Goal: Information Seeking & Learning: Learn about a topic

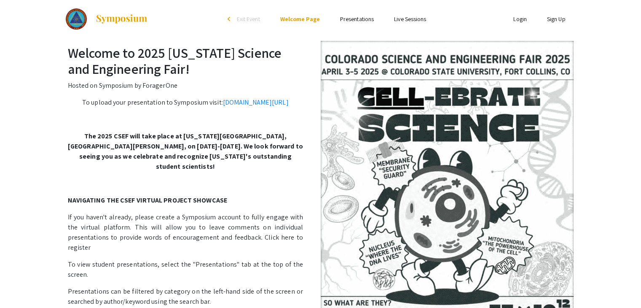
click at [518, 20] on link "Login" at bounding box center [519, 19] width 13 height 8
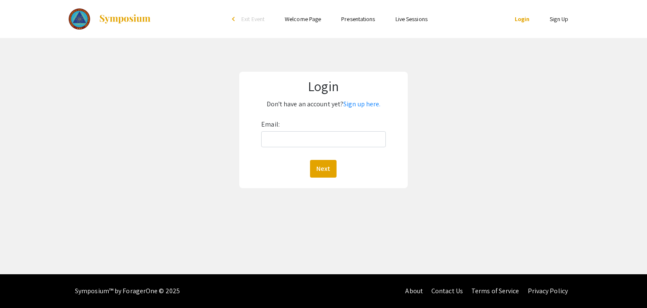
click at [328, 149] on div "Email: Next" at bounding box center [323, 148] width 124 height 60
click at [328, 145] on input "Email:" at bounding box center [323, 139] width 124 height 16
click at [360, 103] on link "Sign up here." at bounding box center [361, 103] width 37 height 9
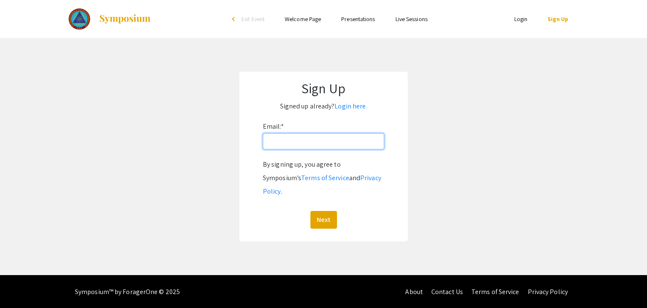
click at [321, 142] on input "Email: *" at bounding box center [323, 141] width 121 height 16
type input "jacpoeling@ignaciohighschool.org"
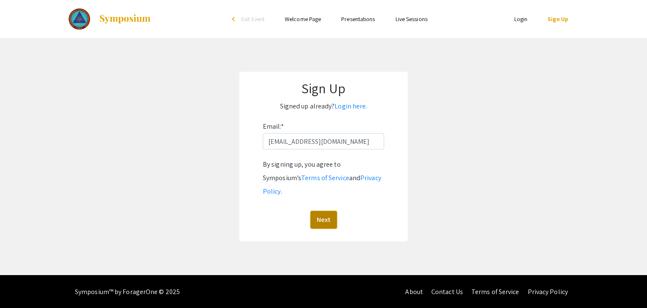
click at [315, 211] on button "Next" at bounding box center [323, 220] width 27 height 18
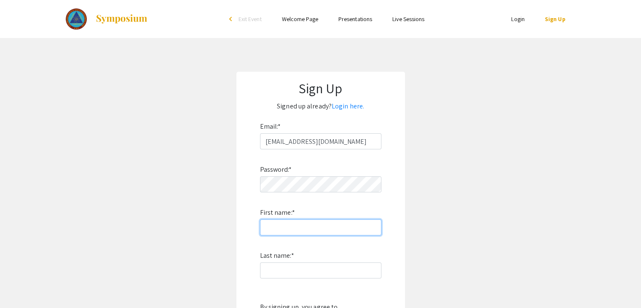
click at [308, 234] on input "First name: *" at bounding box center [320, 227] width 121 height 16
type input "jack"
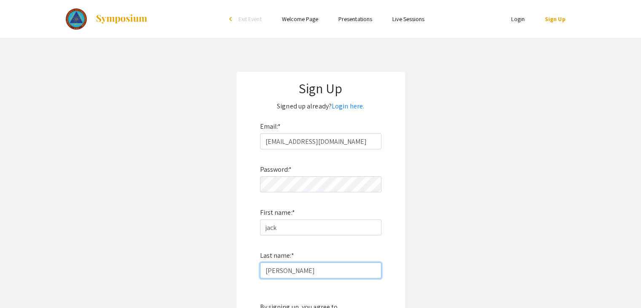
type input "poeling"
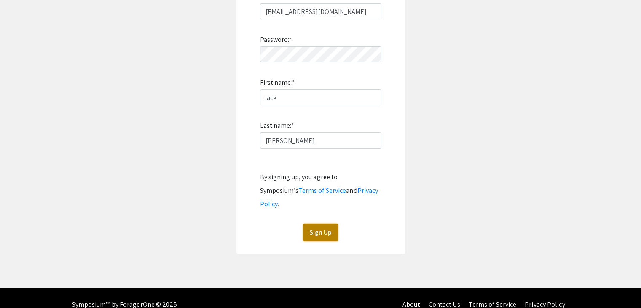
click at [320, 223] on button "Sign Up" at bounding box center [320, 232] width 35 height 18
click at [322, 223] on button "Sign Up" at bounding box center [320, 232] width 35 height 18
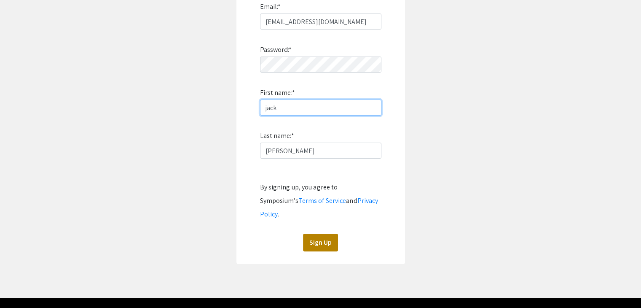
scroll to position [121, 0]
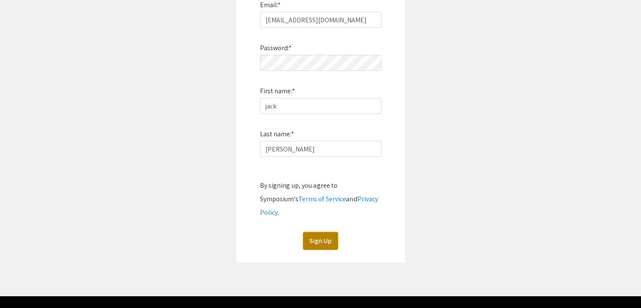
click at [326, 232] on button "Sign Up" at bounding box center [320, 241] width 35 height 18
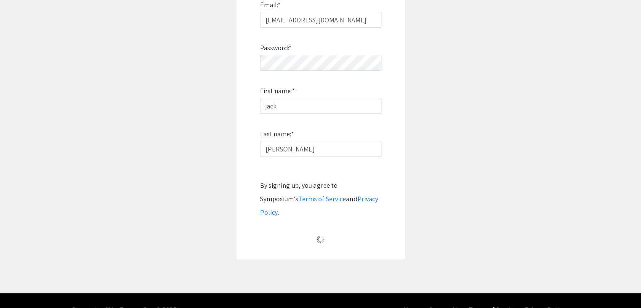
scroll to position [8, 0]
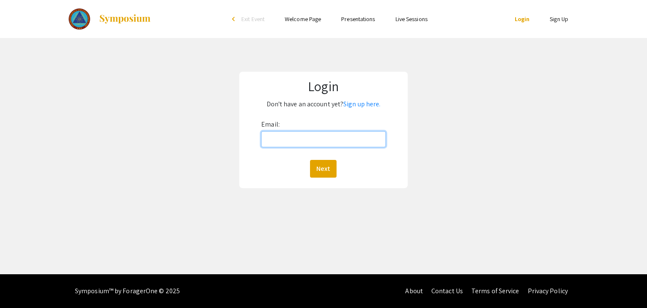
click at [350, 137] on input "Email:" at bounding box center [323, 139] width 124 height 16
type input "jacpoeling@ignaciohighschool.org"
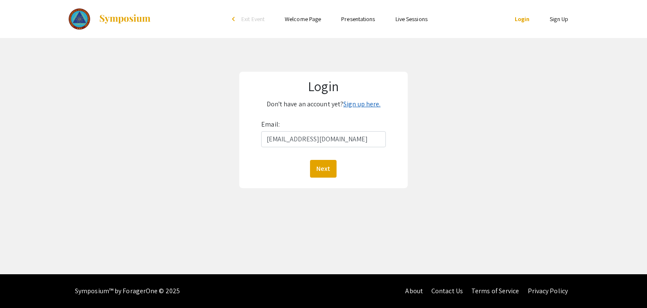
click at [363, 106] on link "Sign up here." at bounding box center [361, 103] width 37 height 9
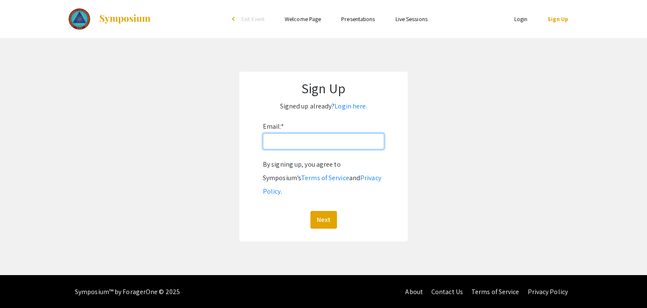
click at [332, 139] on input "Email: *" at bounding box center [323, 141] width 121 height 16
click at [334, 142] on input "jacpoeling@ignaciohighschool.org" at bounding box center [323, 141] width 121 height 16
type input "jacpoeling@ignacioschools.org"
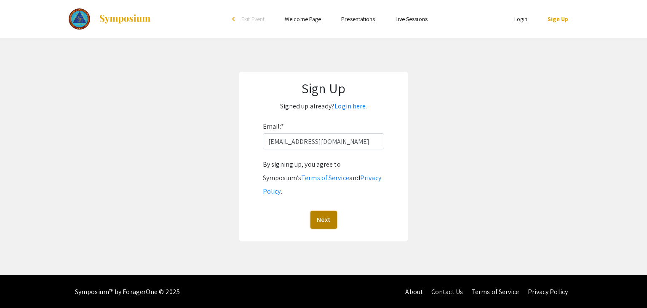
click at [317, 211] on button "Next" at bounding box center [323, 220] width 27 height 18
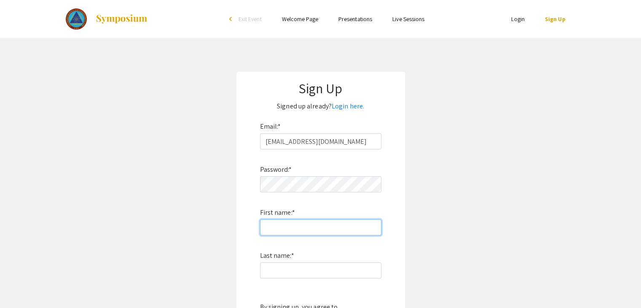
click at [312, 220] on input "First name: *" at bounding box center [320, 227] width 121 height 16
type input "jack"
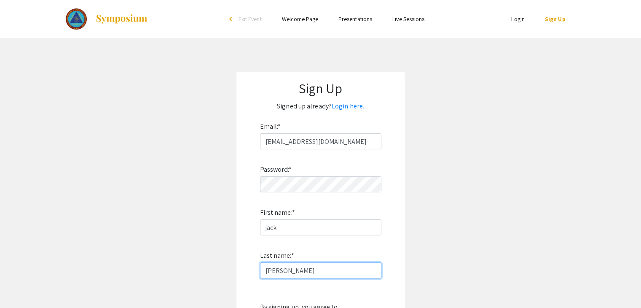
type input "poeling"
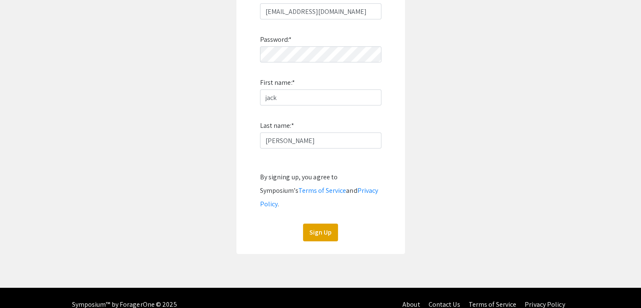
drag, startPoint x: 312, startPoint y: 221, endPoint x: 295, endPoint y: 225, distance: 17.0
drag, startPoint x: 295, startPoint y: 225, endPoint x: 316, endPoint y: 223, distance: 20.3
click at [316, 223] on button "Sign Up" at bounding box center [320, 232] width 35 height 18
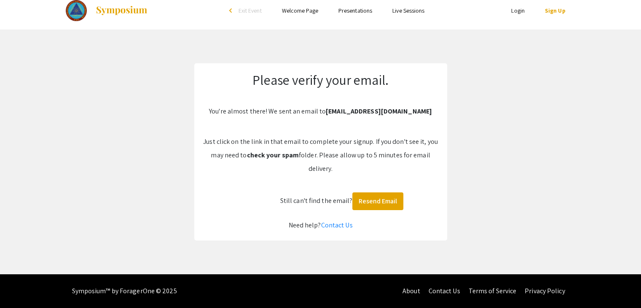
scroll to position [8, 0]
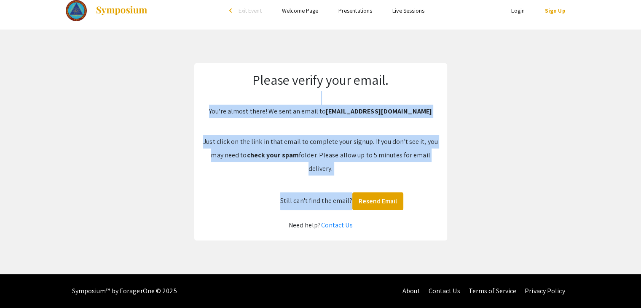
drag, startPoint x: 406, startPoint y: 184, endPoint x: 517, endPoint y: 117, distance: 129.8
click at [517, 117] on app-signup "Please verify your email. You're almost there! We sent an email to jacpoeling@i…" at bounding box center [320, 151] width 641 height 177
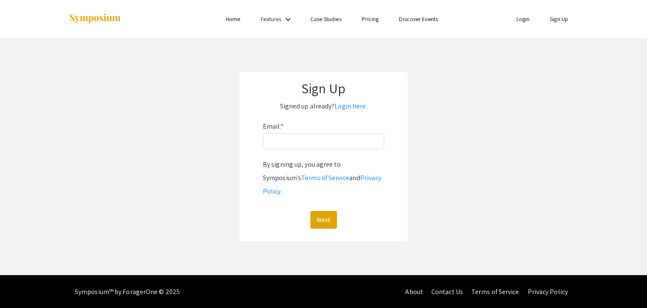
click at [516, 21] on link "Login" at bounding box center [522, 19] width 13 height 8
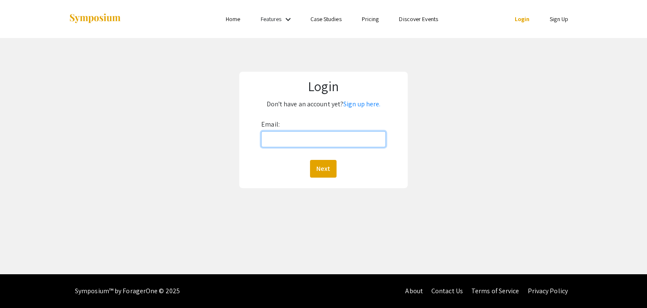
click at [322, 144] on input "Email:" at bounding box center [323, 139] width 124 height 16
type input "jacpoeling@ignacioschools.org"
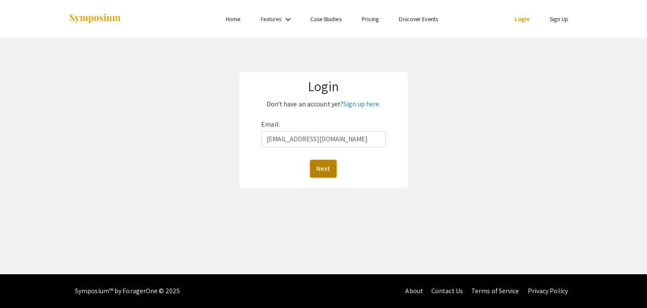
click at [323, 163] on button "Next" at bounding box center [323, 169] width 27 height 18
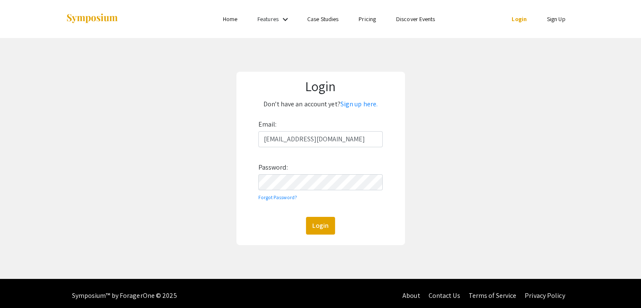
click at [326, 235] on div "Login Don't have an account yet? Sign up here. Email: jacpoeling@ignacioschools…" at bounding box center [320, 158] width 168 height 173
click at [325, 232] on button "Login" at bounding box center [320, 226] width 29 height 18
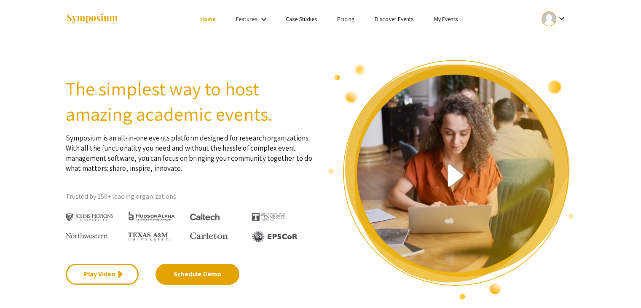
click at [205, 21] on link "Home" at bounding box center [208, 19] width 16 height 8
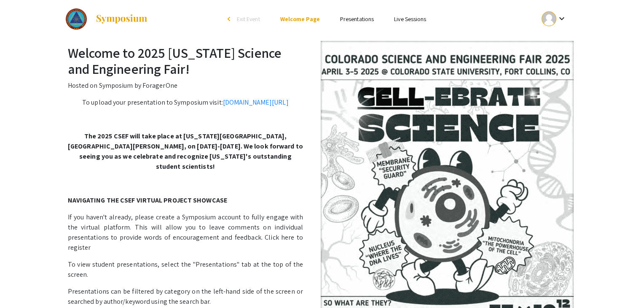
click at [360, 21] on link "Presentations" at bounding box center [357, 19] width 34 height 8
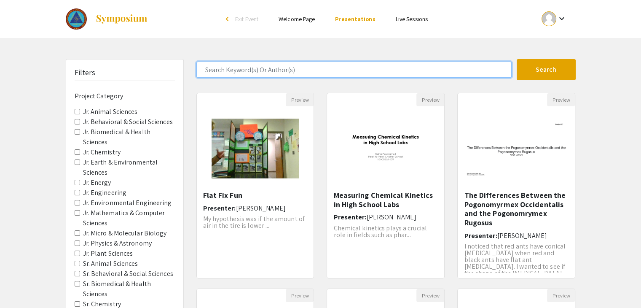
click at [268, 74] on input "Search Keyword(s) Or Author(s)" at bounding box center [353, 70] width 315 height 16
type input "physical"
click at [516, 59] on button "Search" at bounding box center [545, 69] width 59 height 21
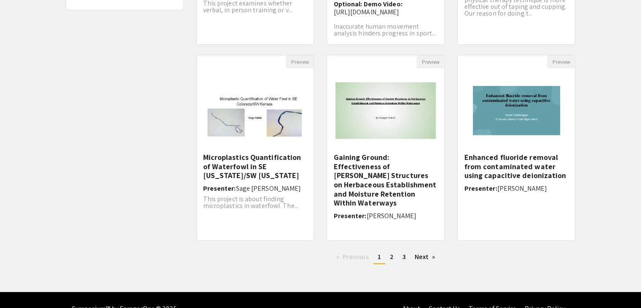
scroll to position [230, 0]
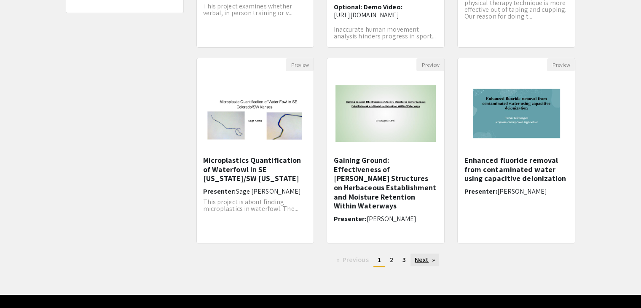
click at [423, 254] on link "Next page" at bounding box center [424, 259] width 29 height 13
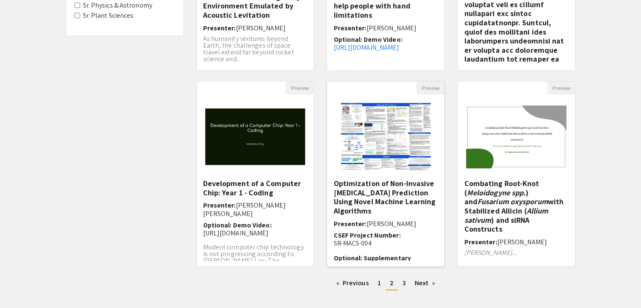
scroll to position [208, 0]
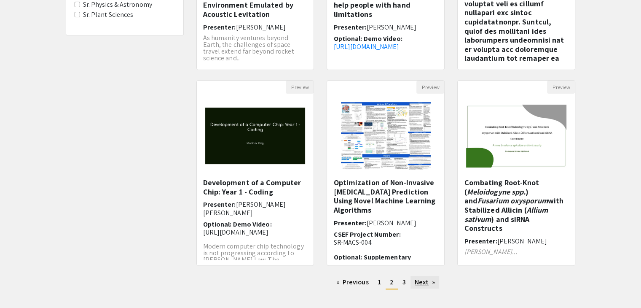
click at [418, 281] on link "Next page" at bounding box center [424, 281] width 29 height 13
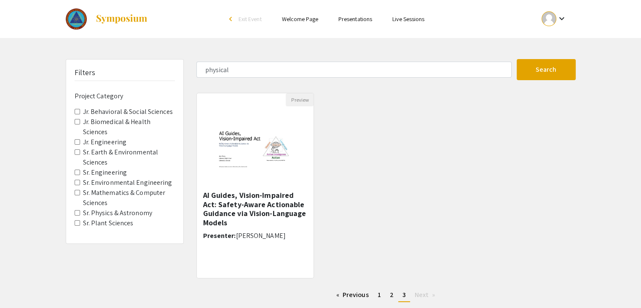
click at [245, 78] on form "physical Search" at bounding box center [386, 69] width 392 height 21
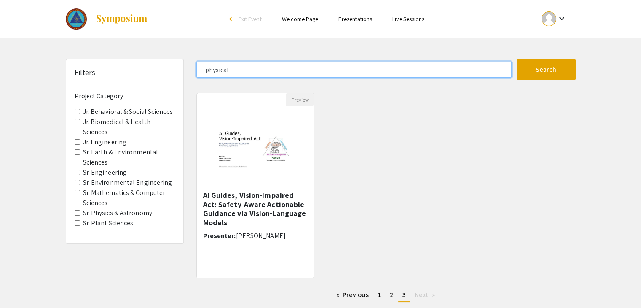
click at [237, 69] on input "physical" at bounding box center [353, 70] width 315 height 16
click at [516, 59] on button "Search" at bounding box center [545, 69] width 59 height 21
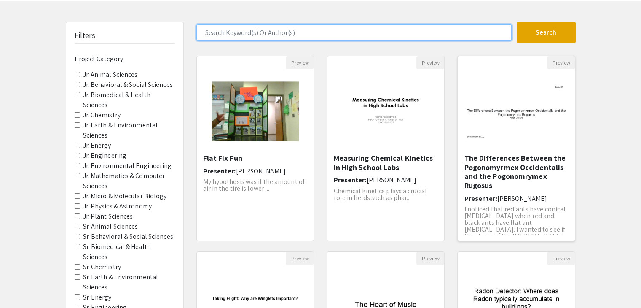
scroll to position [40, 0]
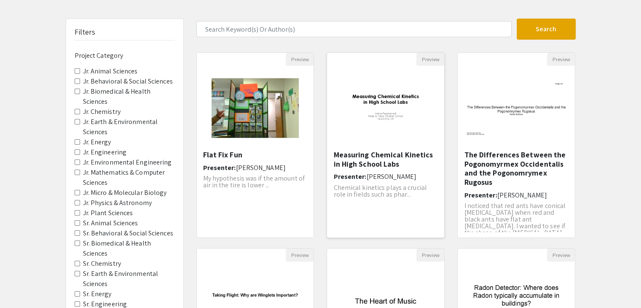
click at [391, 124] on img "Open Presentation <p>Measuring Chemical Kinetics in High School Labs</p>" at bounding box center [385, 107] width 117 height 73
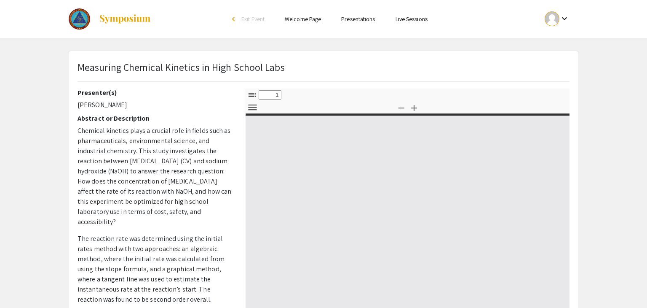
select select "custom"
type input "0"
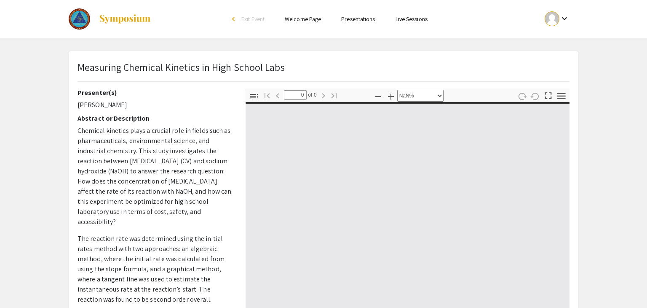
select select "auto"
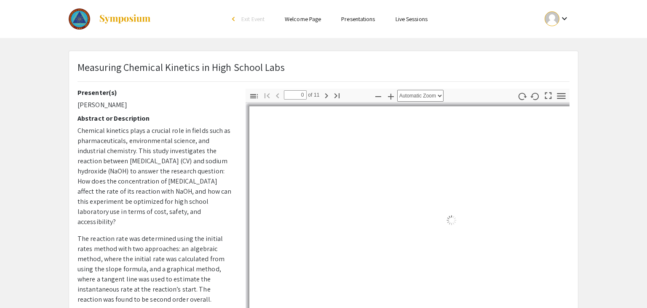
type input "1"
select select "auto"
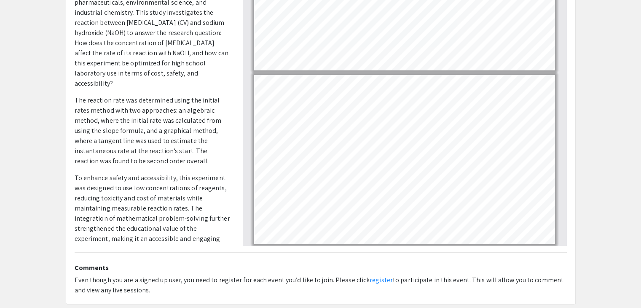
scroll to position [139, 0]
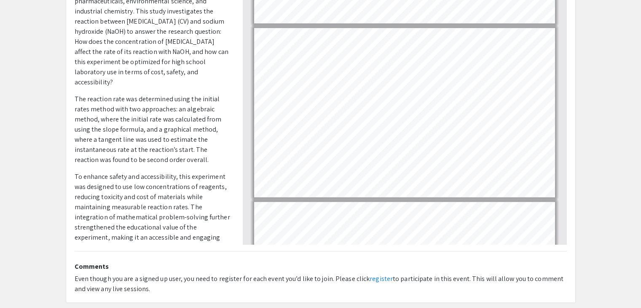
type input "9"
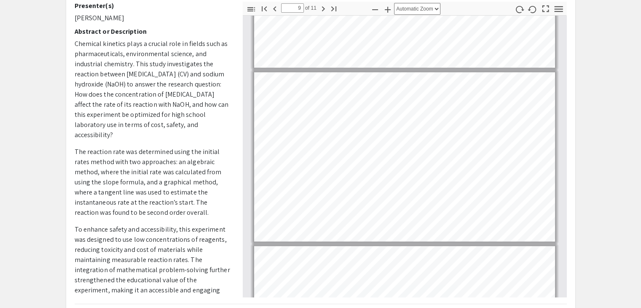
scroll to position [1337, 0]
click at [569, 118] on div "Thumbnails Document Outline Attachments Layers Current Outline Item Toggle Side…" at bounding box center [404, 149] width 337 height 295
